Goal: Information Seeking & Learning: Learn about a topic

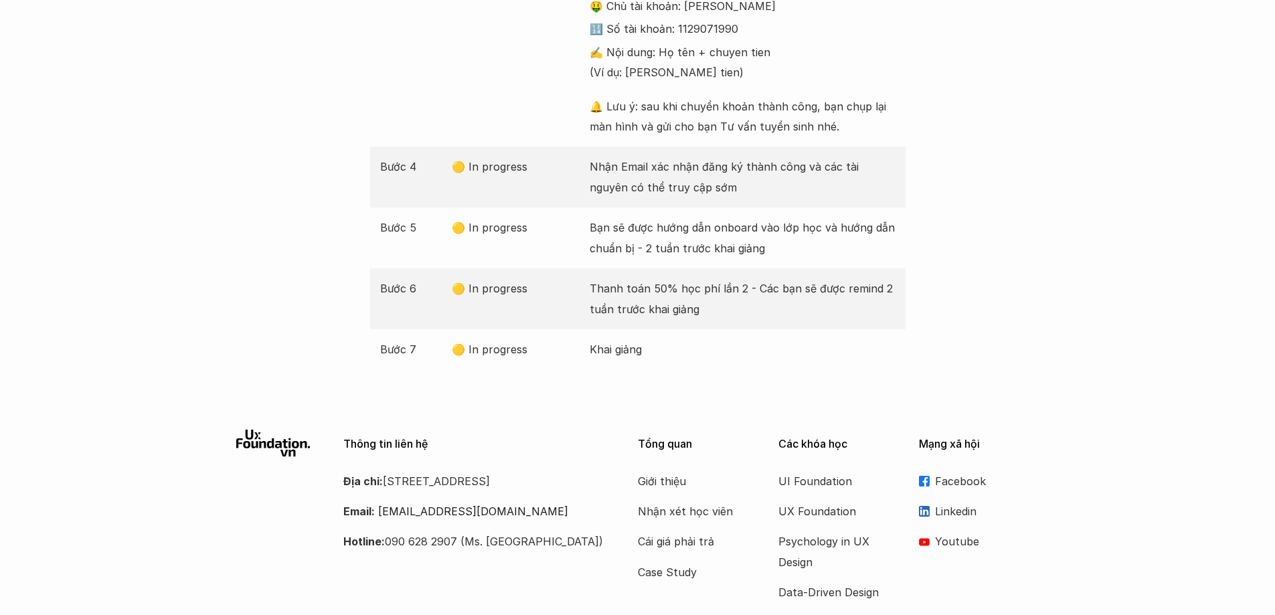
scroll to position [671, 0]
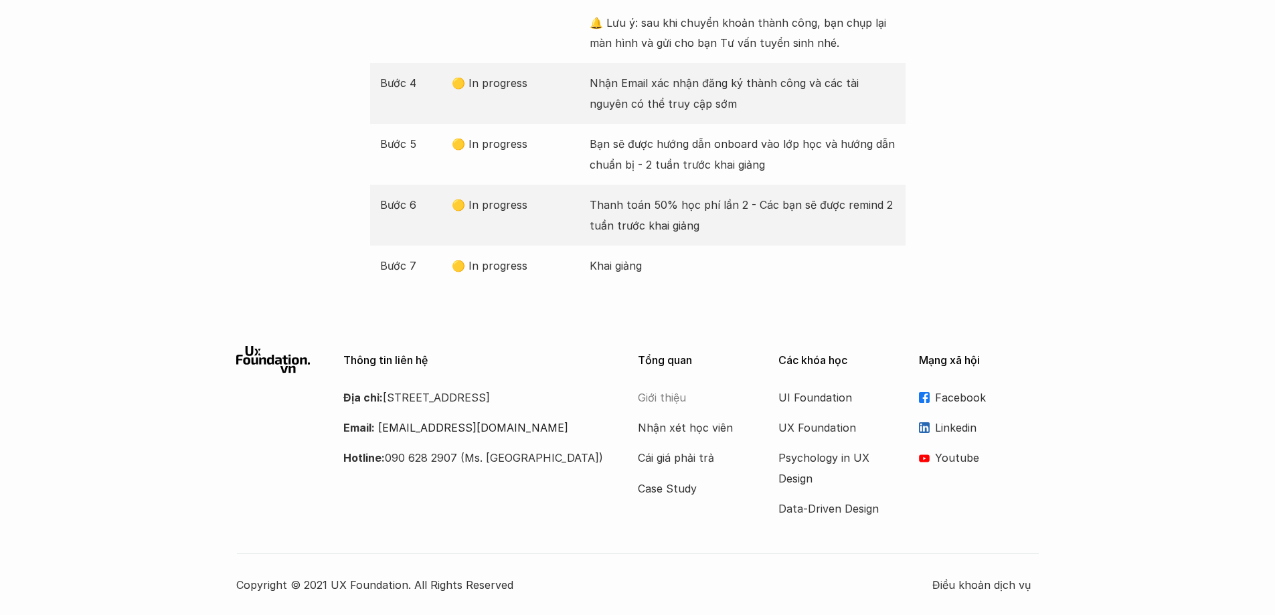
click at [667, 404] on p "Giới thiệu" at bounding box center [691, 397] width 107 height 20
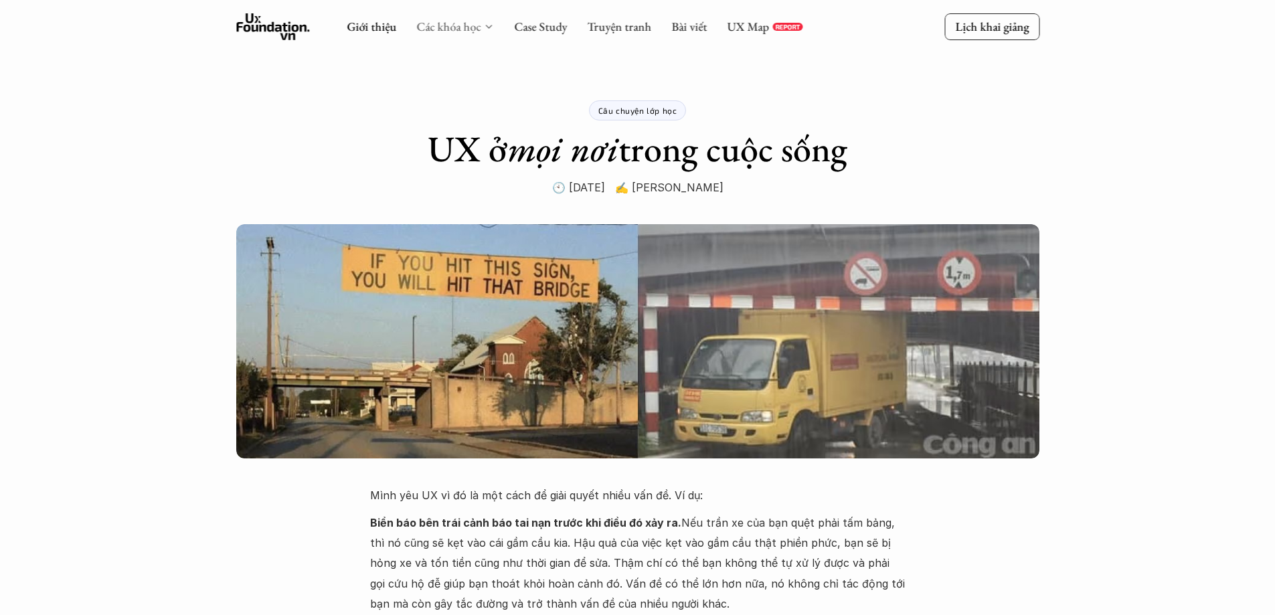
click at [452, 22] on link "Các khóa học" at bounding box center [448, 26] width 64 height 15
click at [998, 28] on p "Lịch khai giảng" at bounding box center [992, 26] width 74 height 15
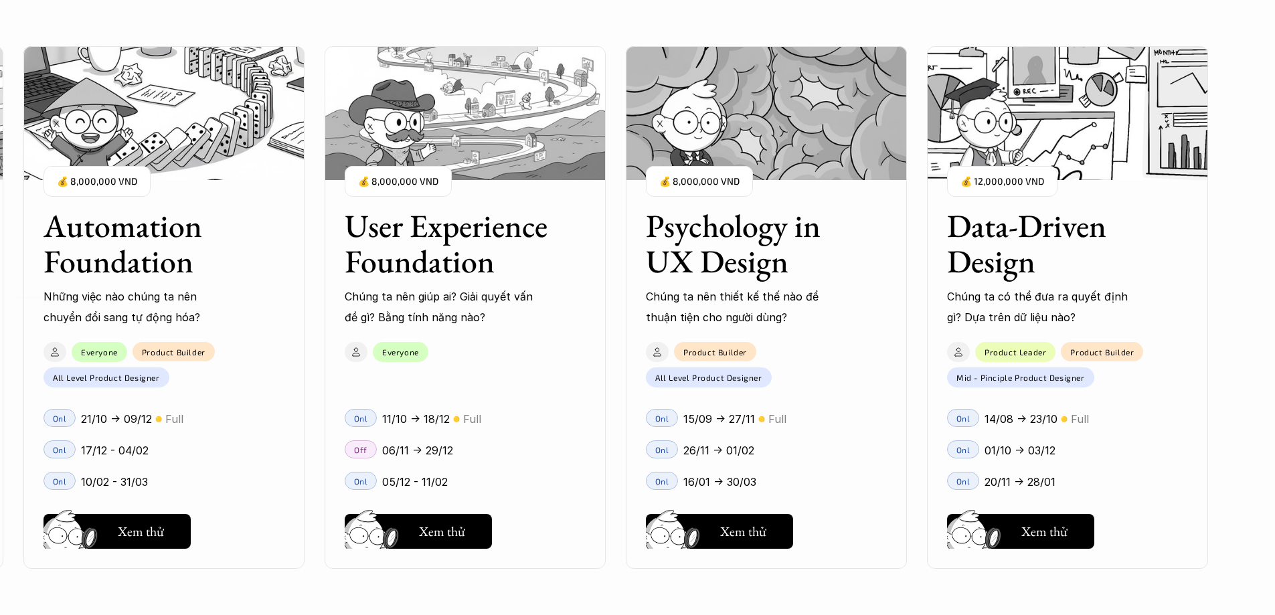
scroll to position [1551, 0]
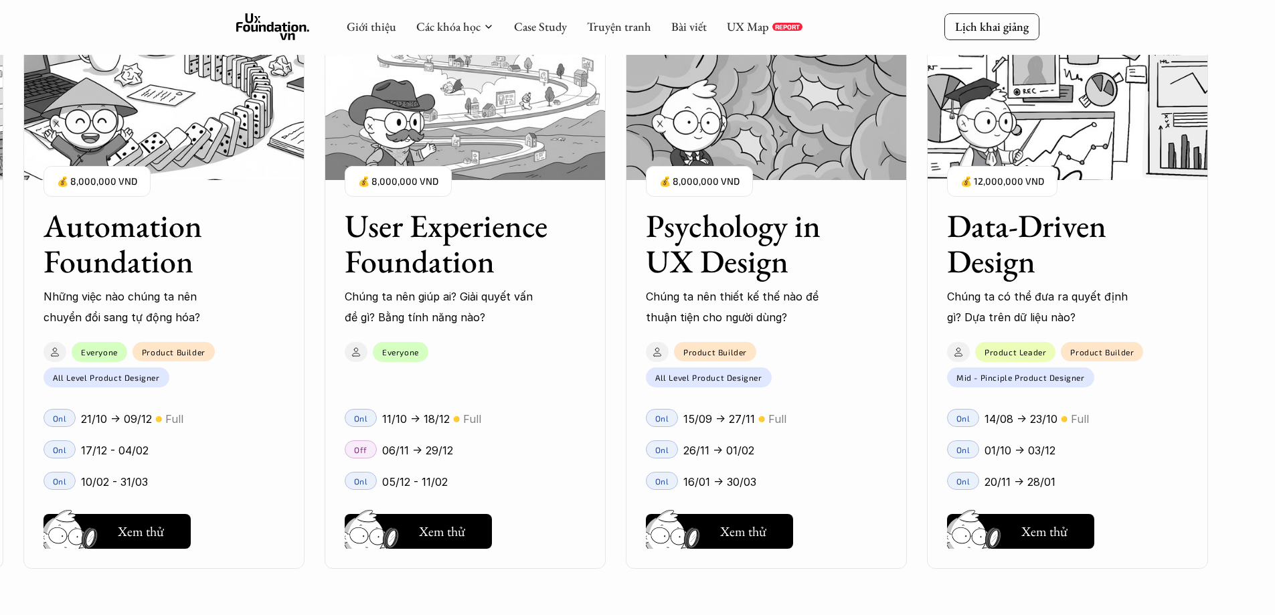
click at [420, 262] on h3 "User Experience Foundation" at bounding box center [448, 243] width 207 height 71
click at [447, 535] on h5 "Xem thử" at bounding box center [442, 534] width 46 height 19
click at [350, 349] on icon at bounding box center [355, 351] width 13 height 13
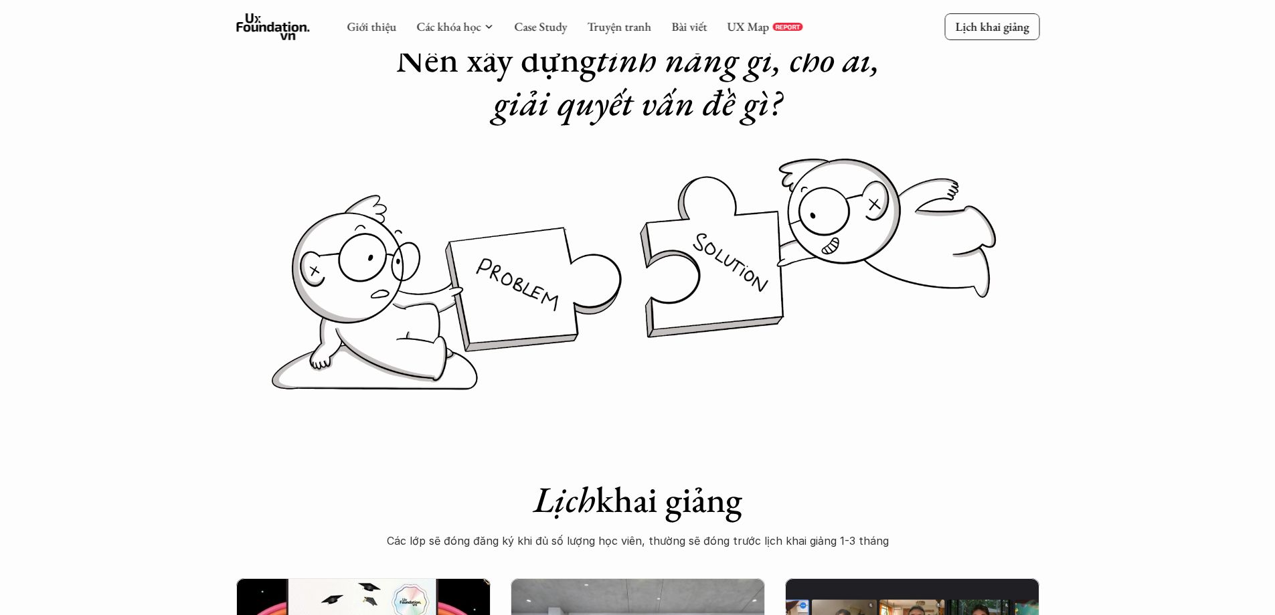
scroll to position [468, 0]
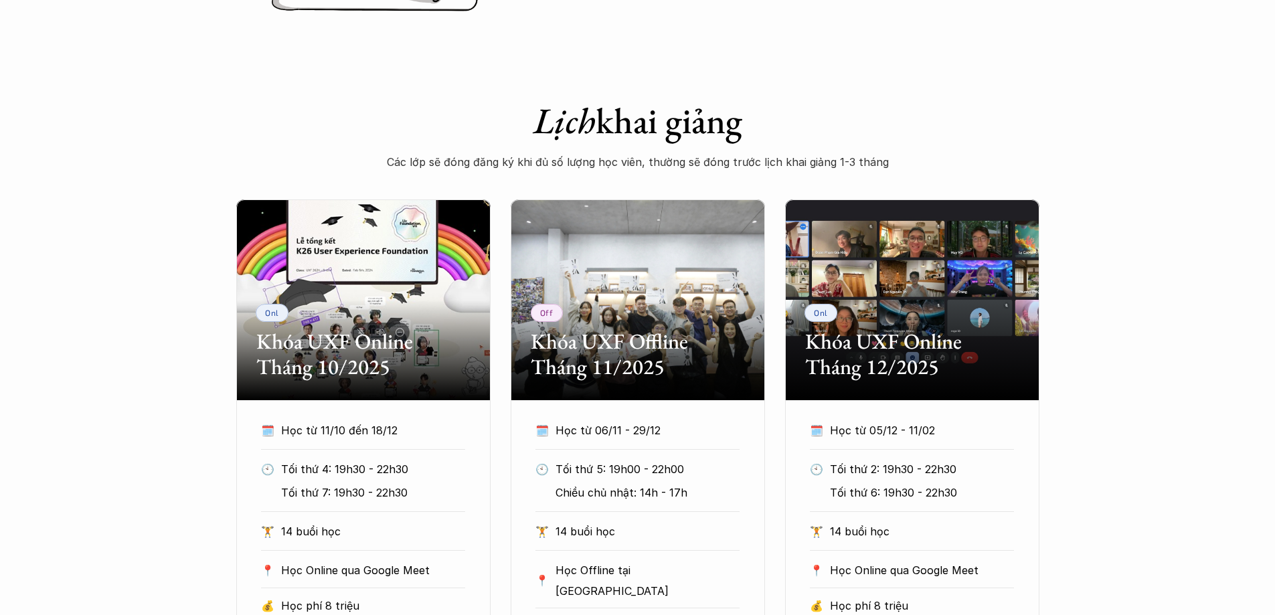
click at [1137, 410] on div "Onl Khóa UXF Online Tháng 10/2025 🗓️ Học từ 11/10 đến 18/12 🕙 Tối thứ 4: 19h30 …" at bounding box center [637, 447] width 1275 height 496
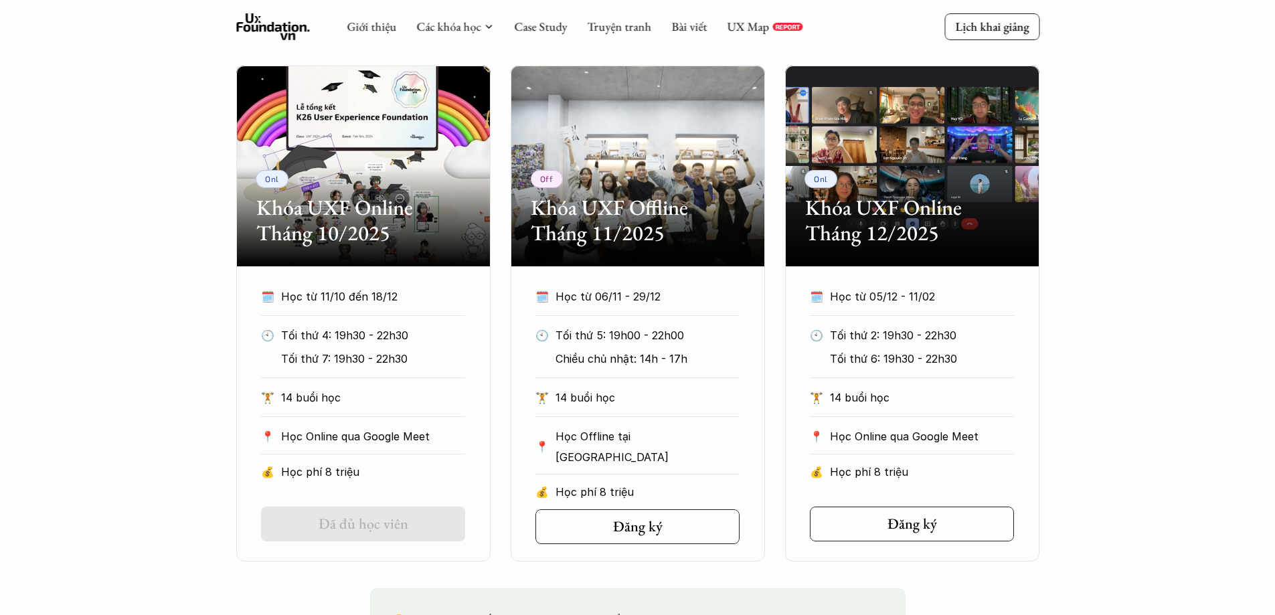
scroll to position [535, 0]
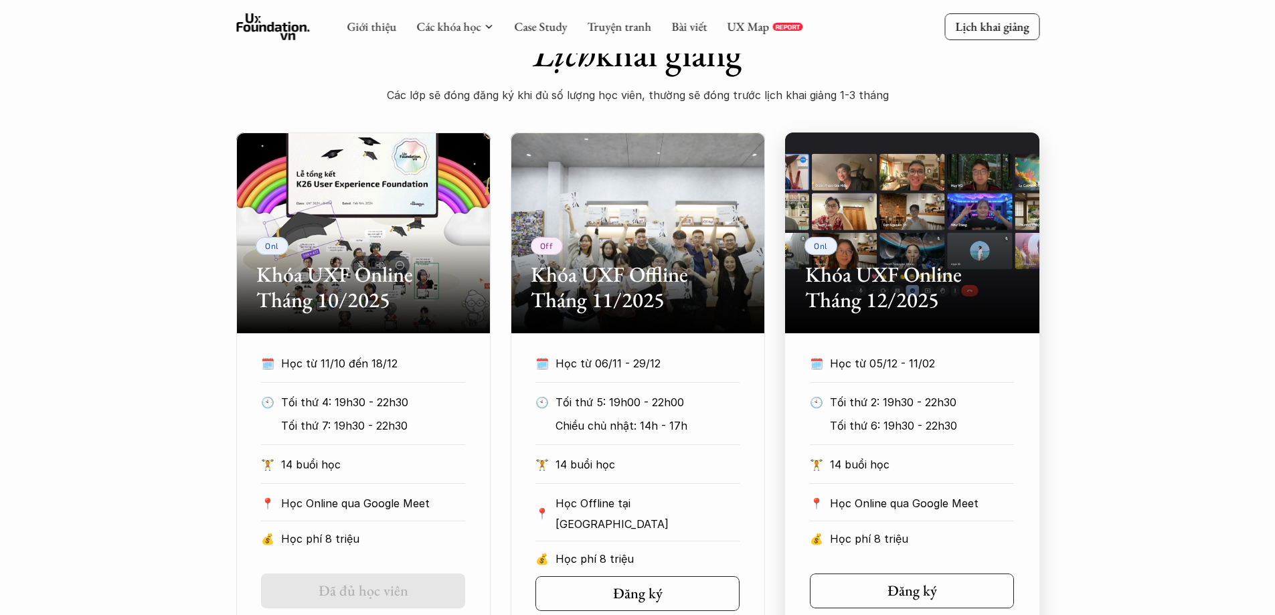
click at [882, 289] on h2 "Khóa UXF Online Tháng 12/2025" at bounding box center [912, 288] width 214 height 52
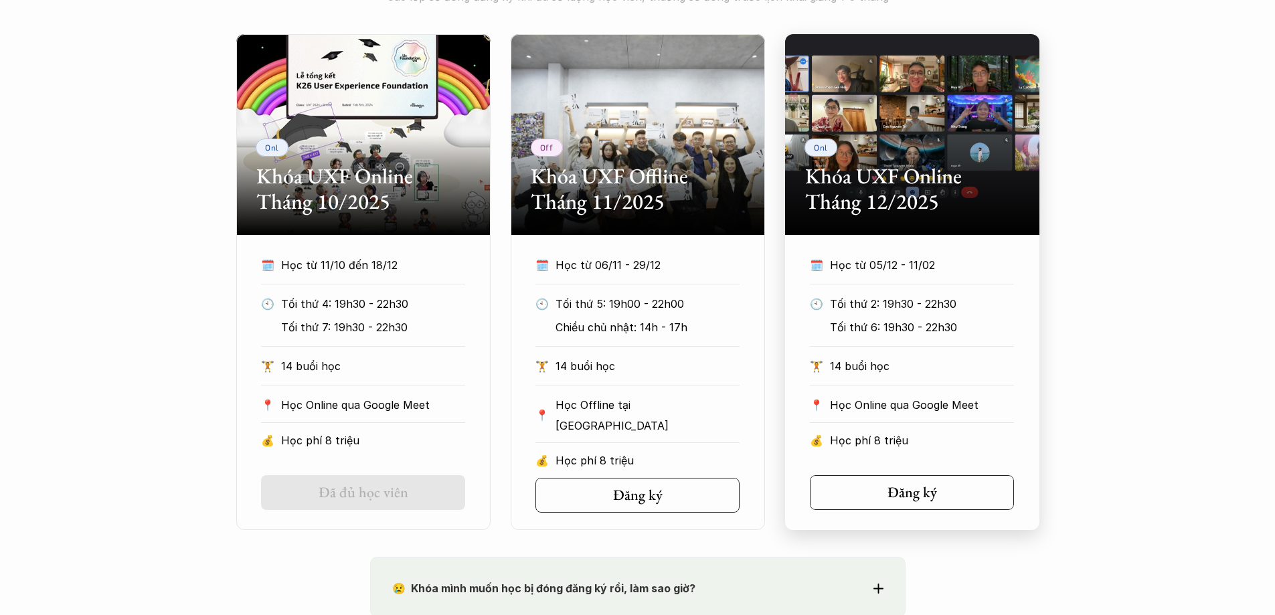
scroll to position [736, 0]
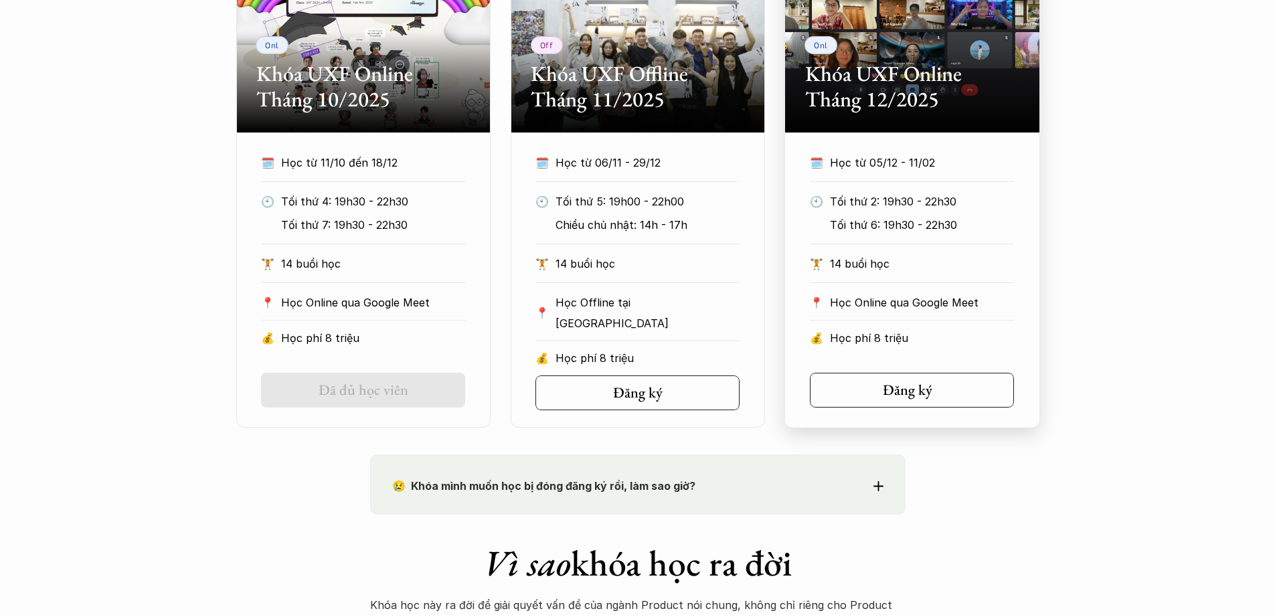
click at [944, 393] on polyline at bounding box center [945, 390] width 3 height 6
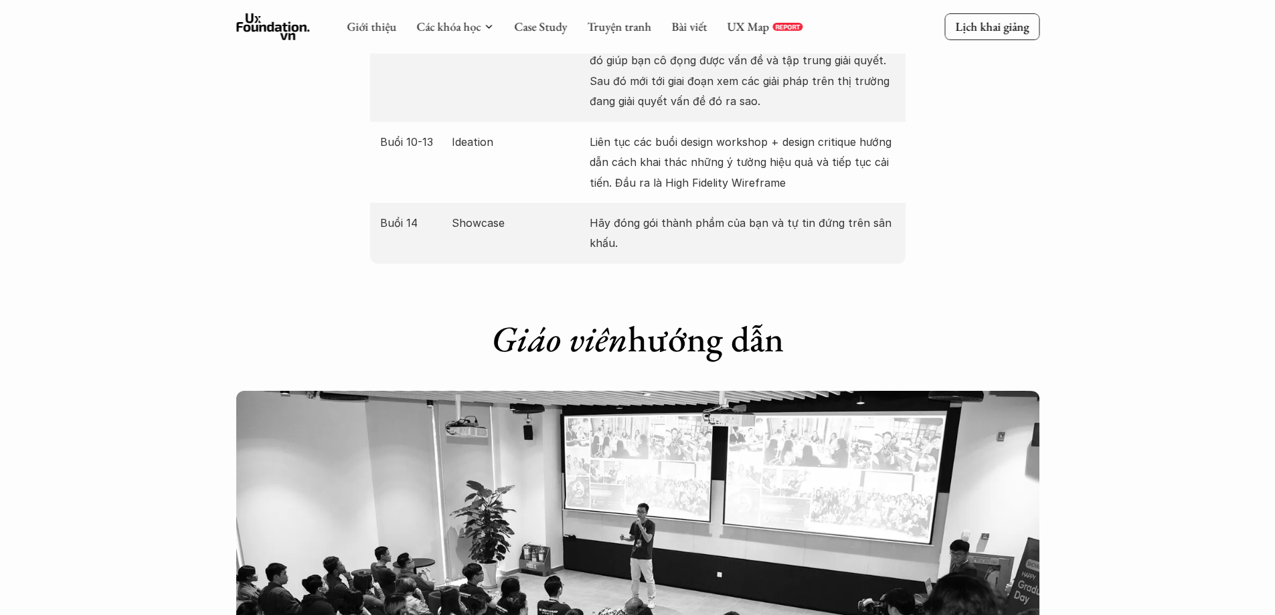
scroll to position [2342, 0]
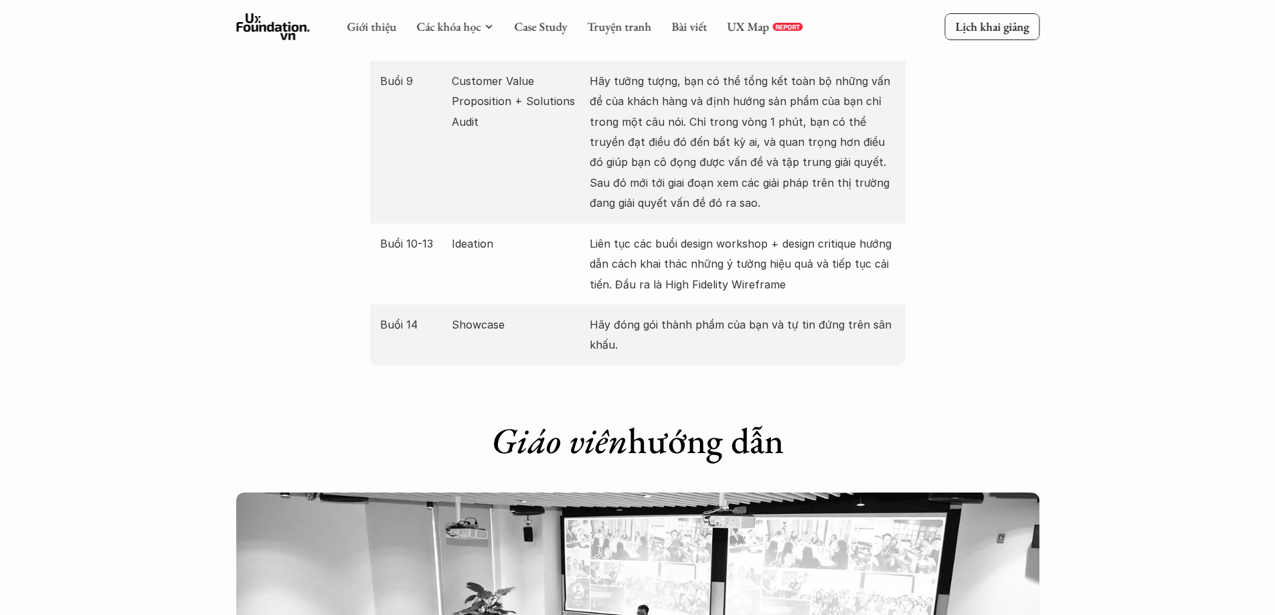
drag, startPoint x: 779, startPoint y: 423, endPoint x: 845, endPoint y: 420, distance: 65.7
click at [840, 420] on h1 "Giáo viên hướng dẫn" at bounding box center [637, 440] width 535 height 43
click at [861, 419] on h1 "Giáo viên hướng dẫn" at bounding box center [637, 440] width 535 height 43
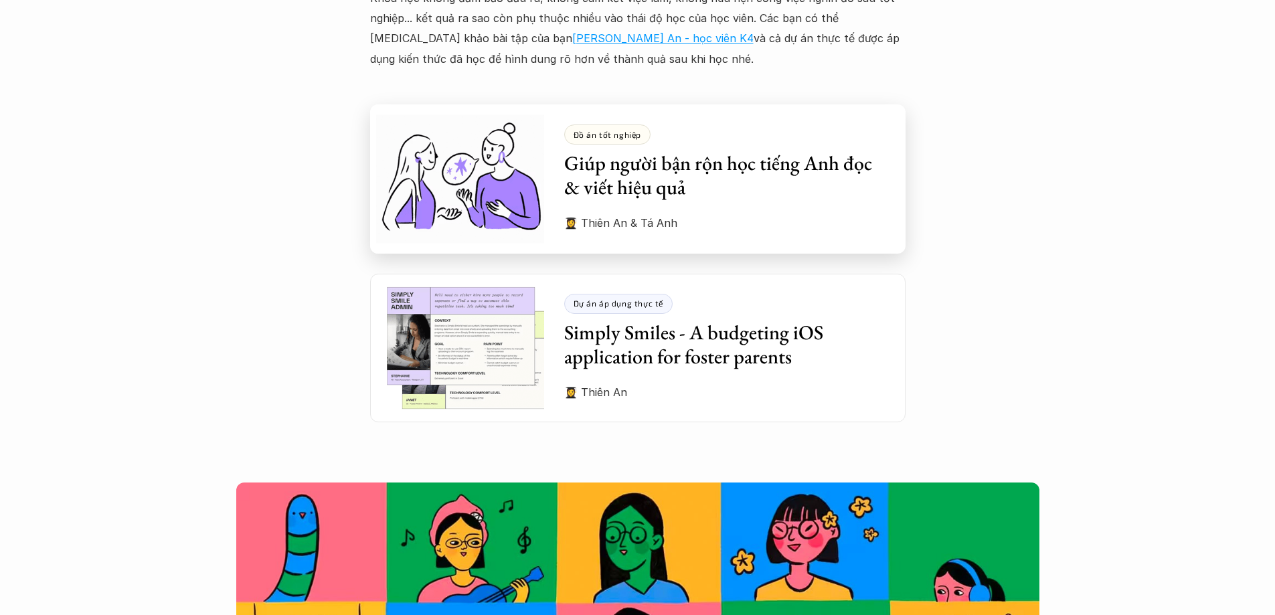
scroll to position [3881, 0]
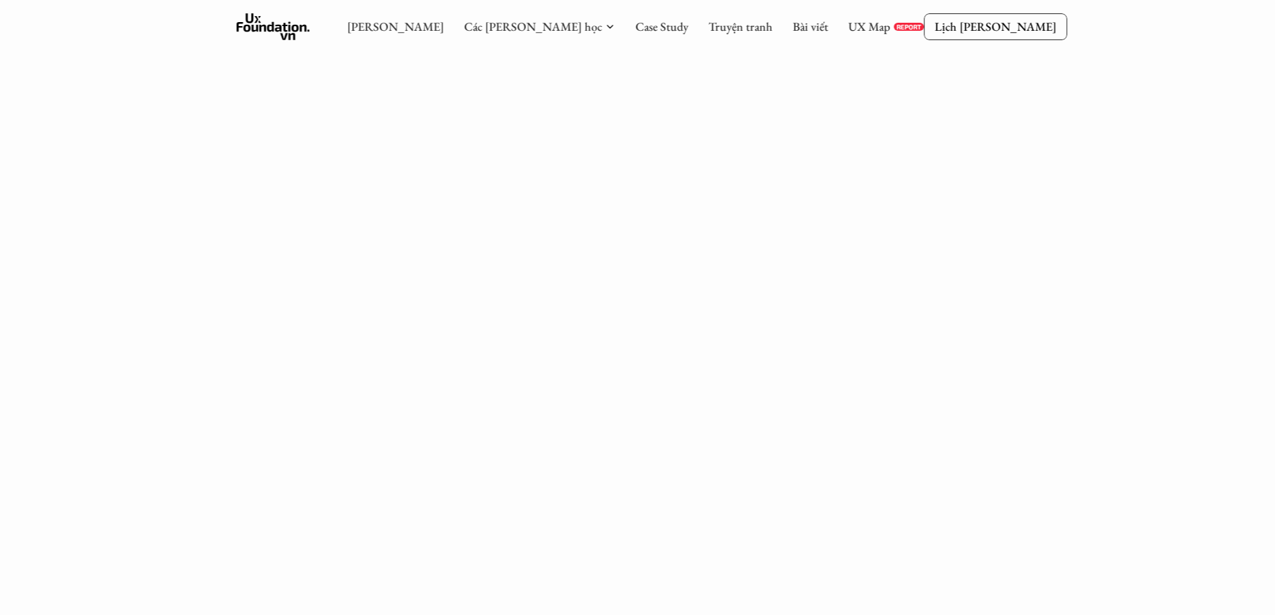
scroll to position [1776, 0]
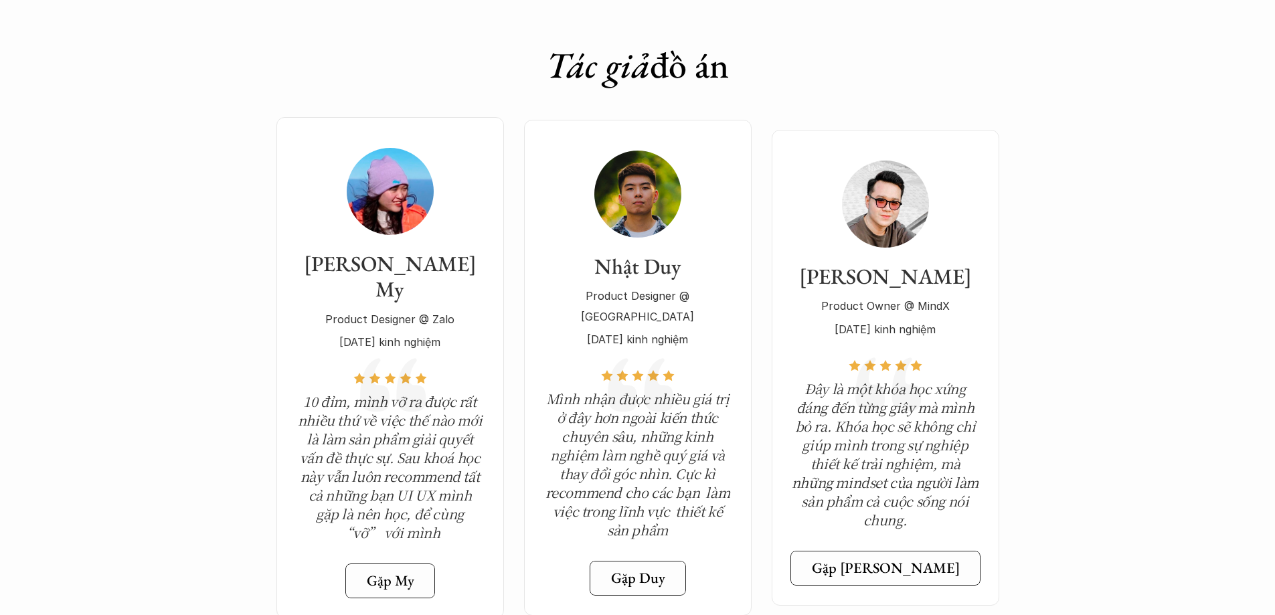
scroll to position [4751, 0]
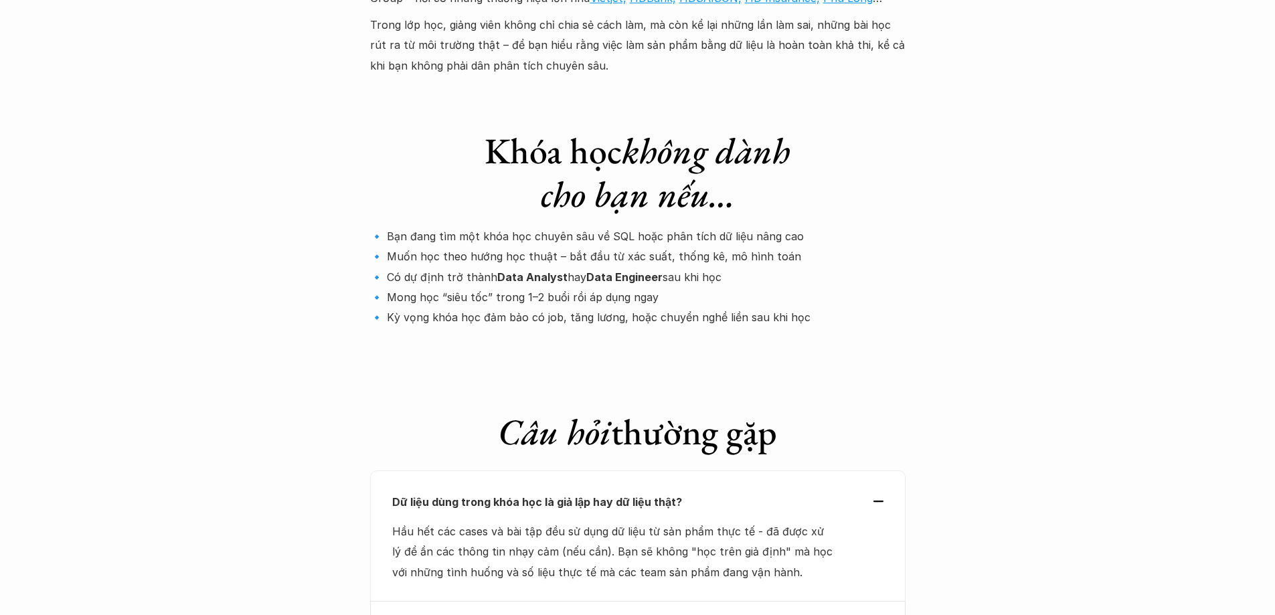
scroll to position [4350, 0]
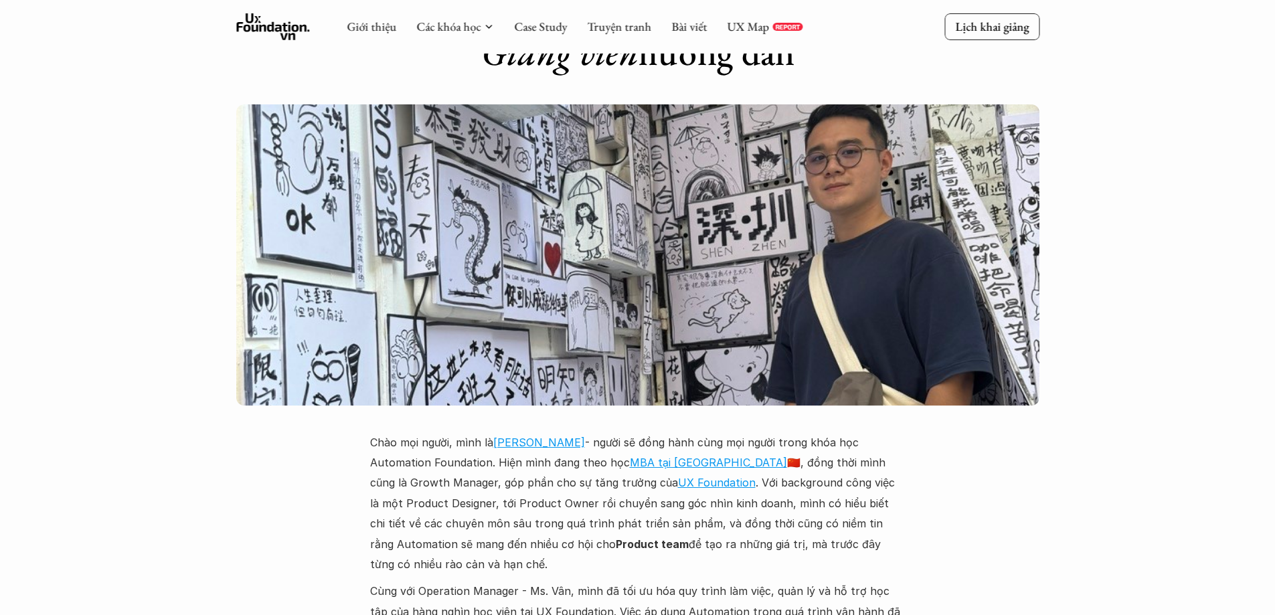
scroll to position [2847, 0]
